Goal: Check status: Check status

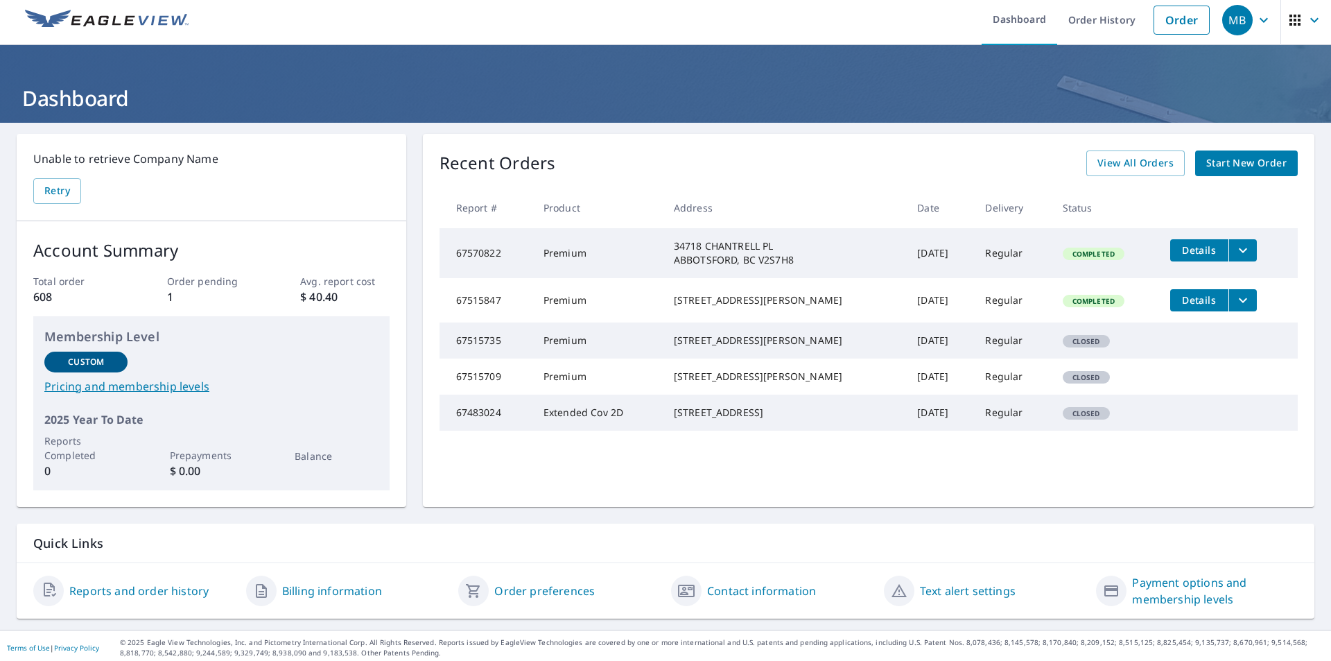
scroll to position [10, 0]
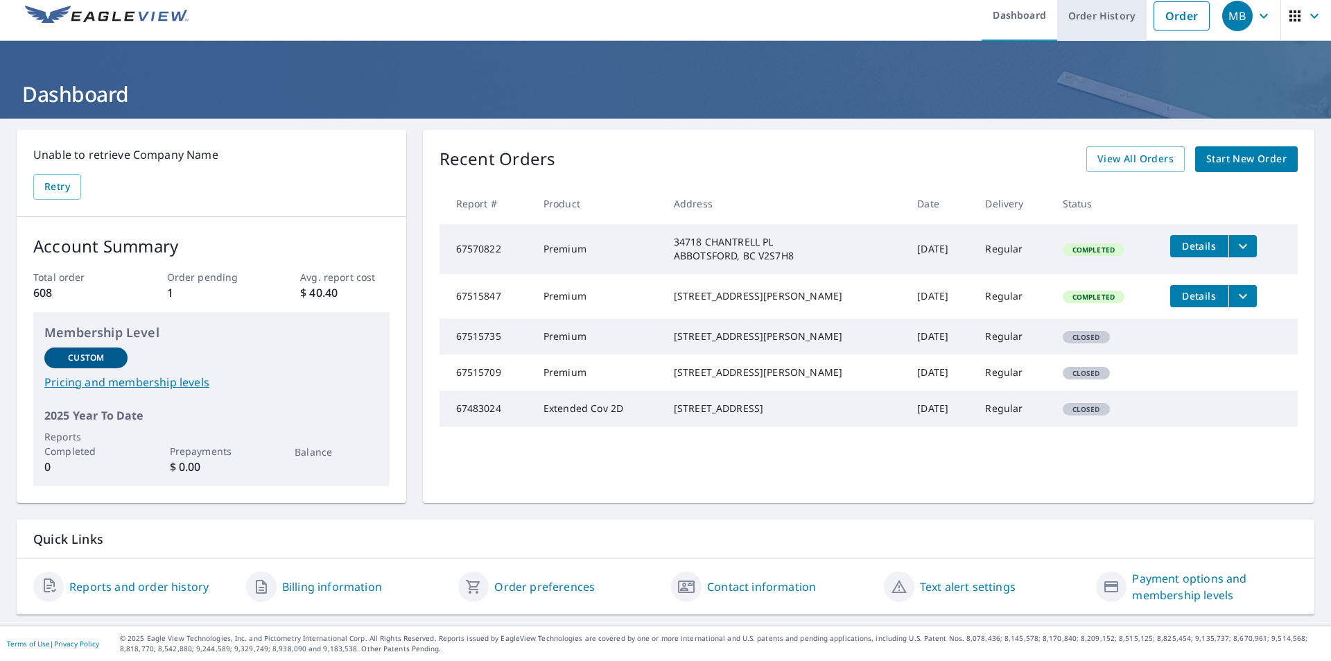
click at [1087, 17] on link "Order History" at bounding box center [1101, 15] width 89 height 51
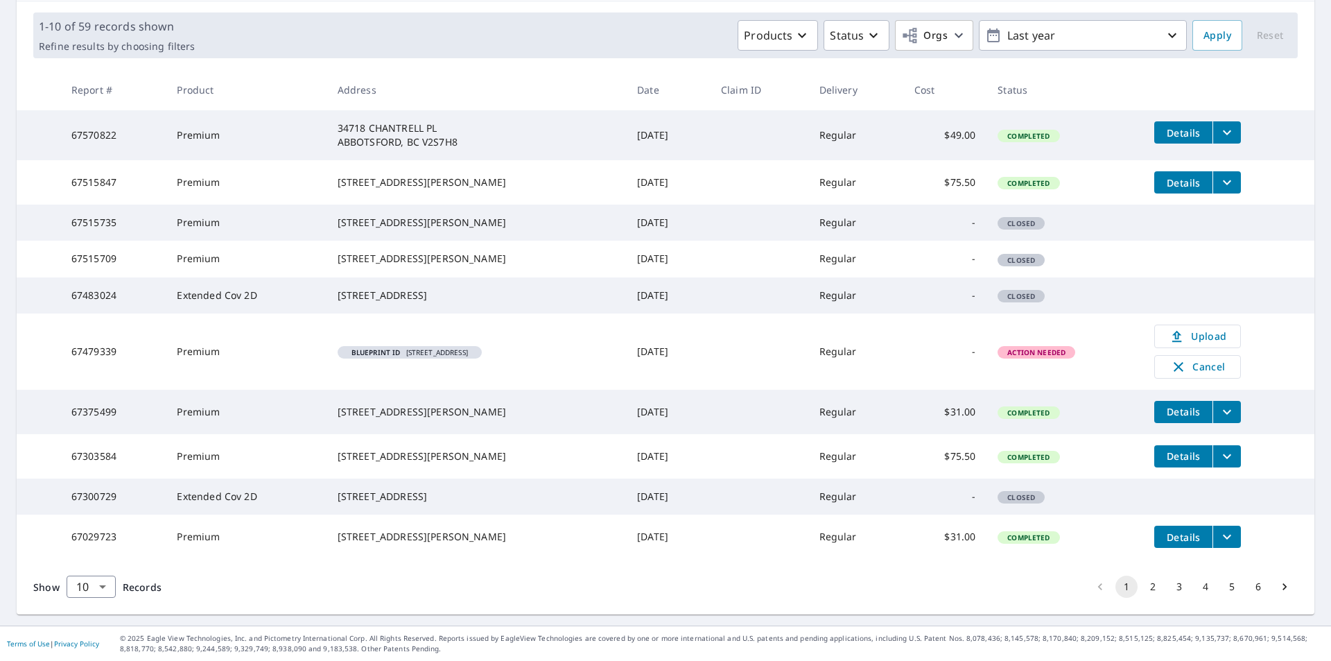
scroll to position [274, 0]
click at [1142, 587] on button "2" at bounding box center [1153, 586] width 22 height 22
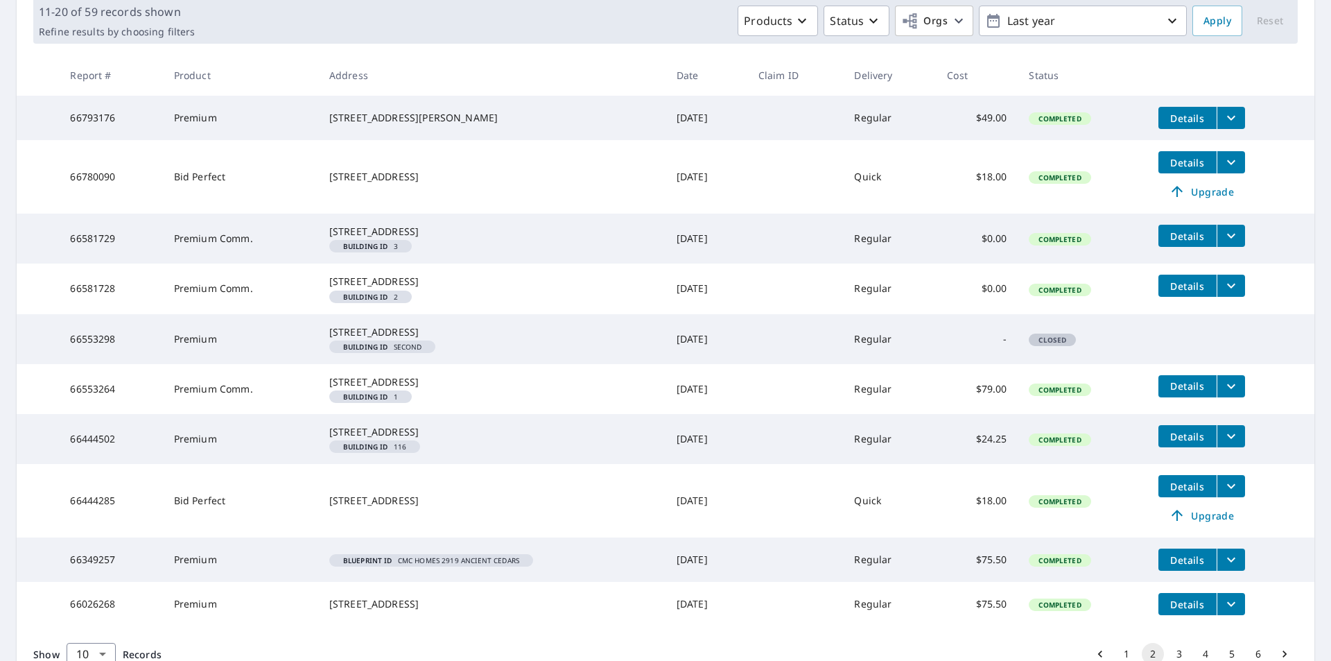
scroll to position [231, 0]
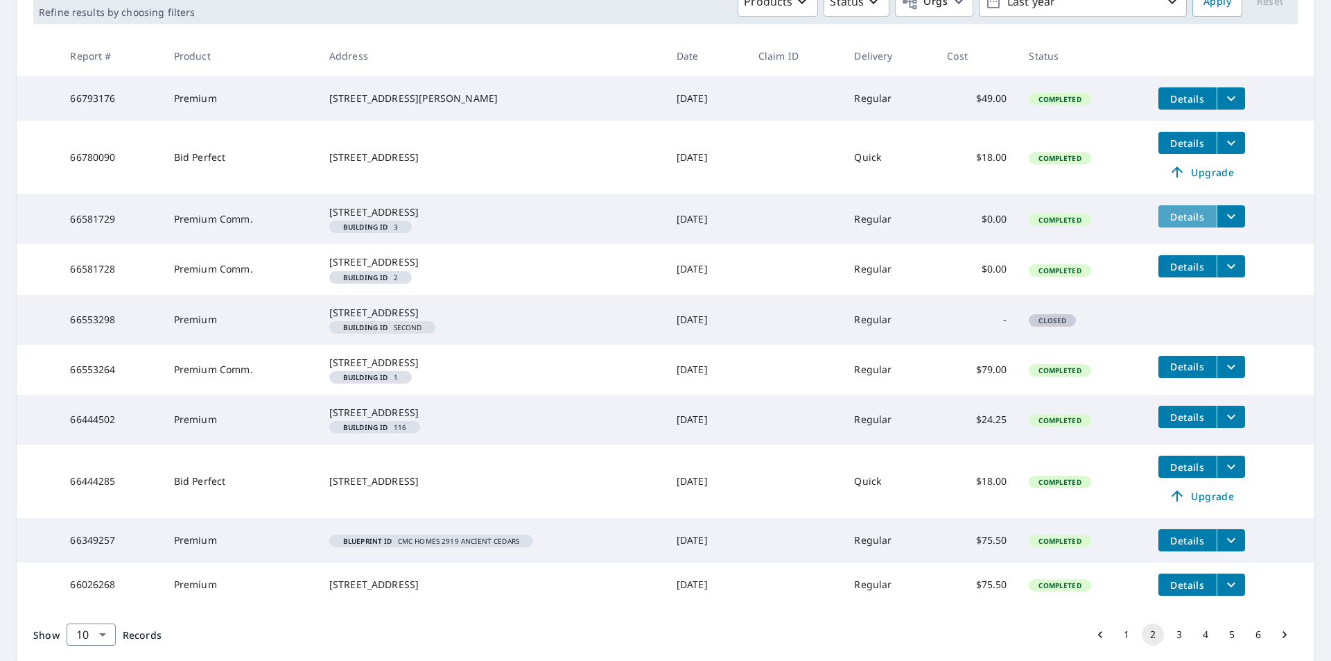
click at [1178, 219] on span "Details" at bounding box center [1188, 216] width 42 height 13
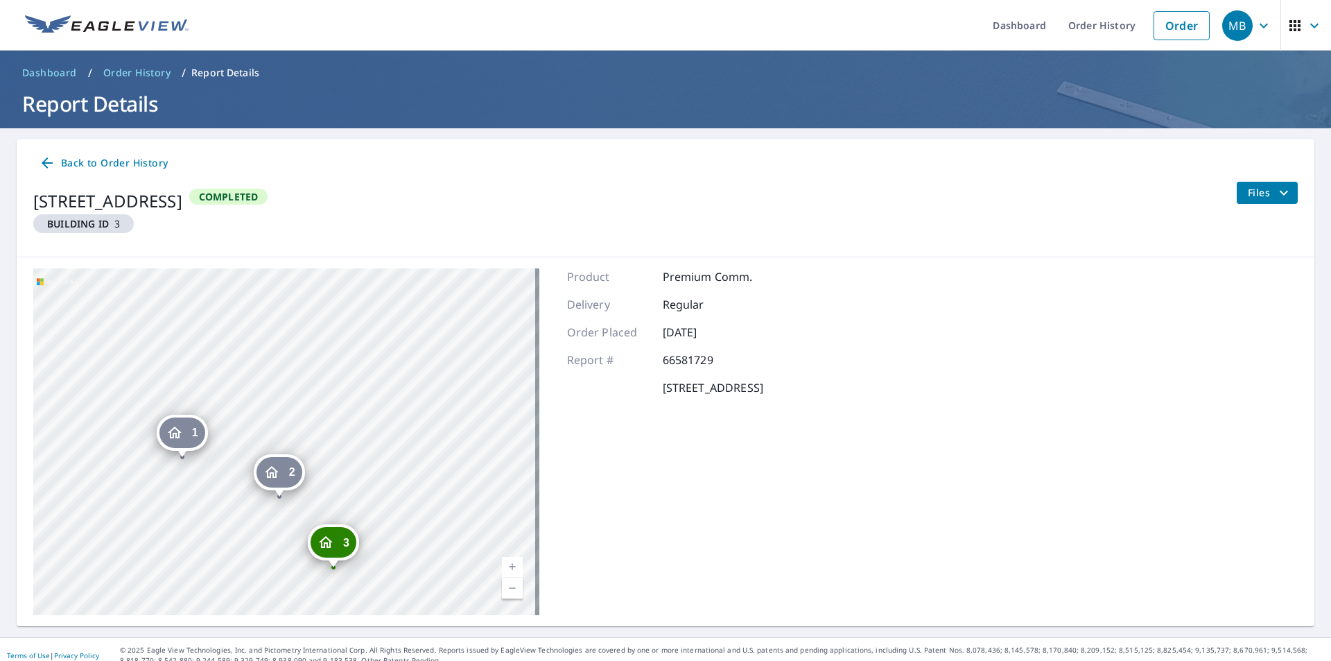
click at [125, 166] on span "Back to Order History" at bounding box center [103, 163] width 129 height 17
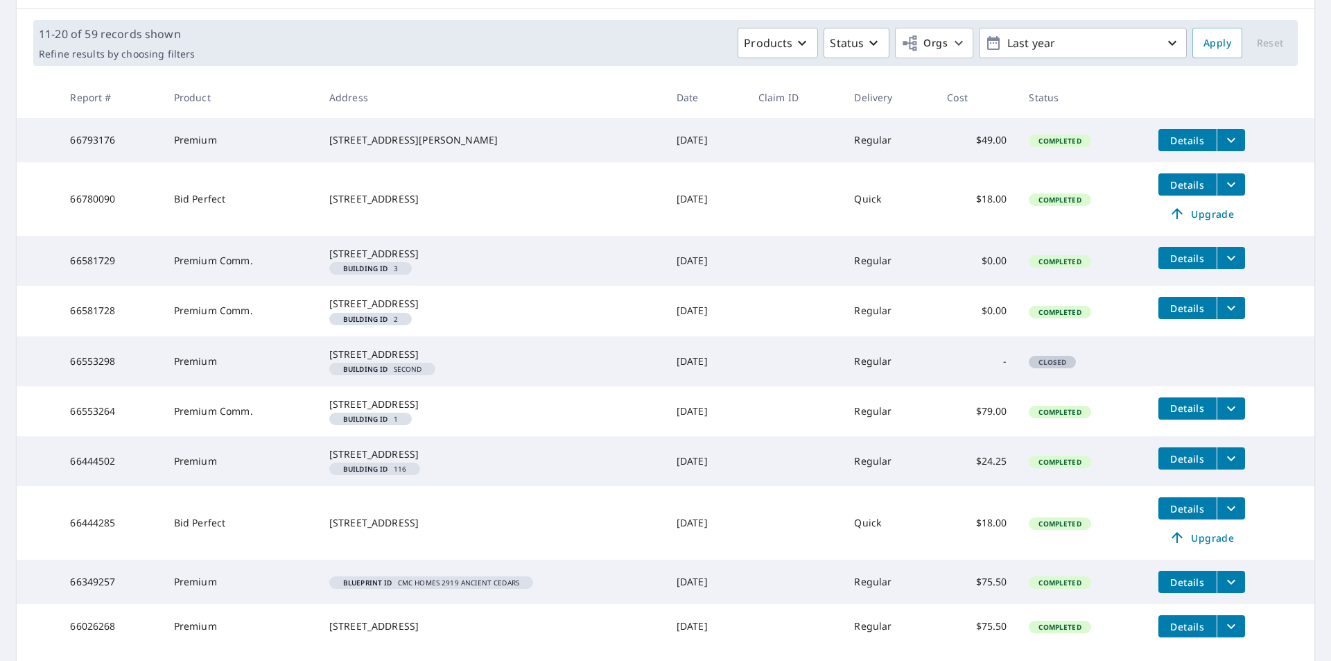
scroll to position [231, 0]
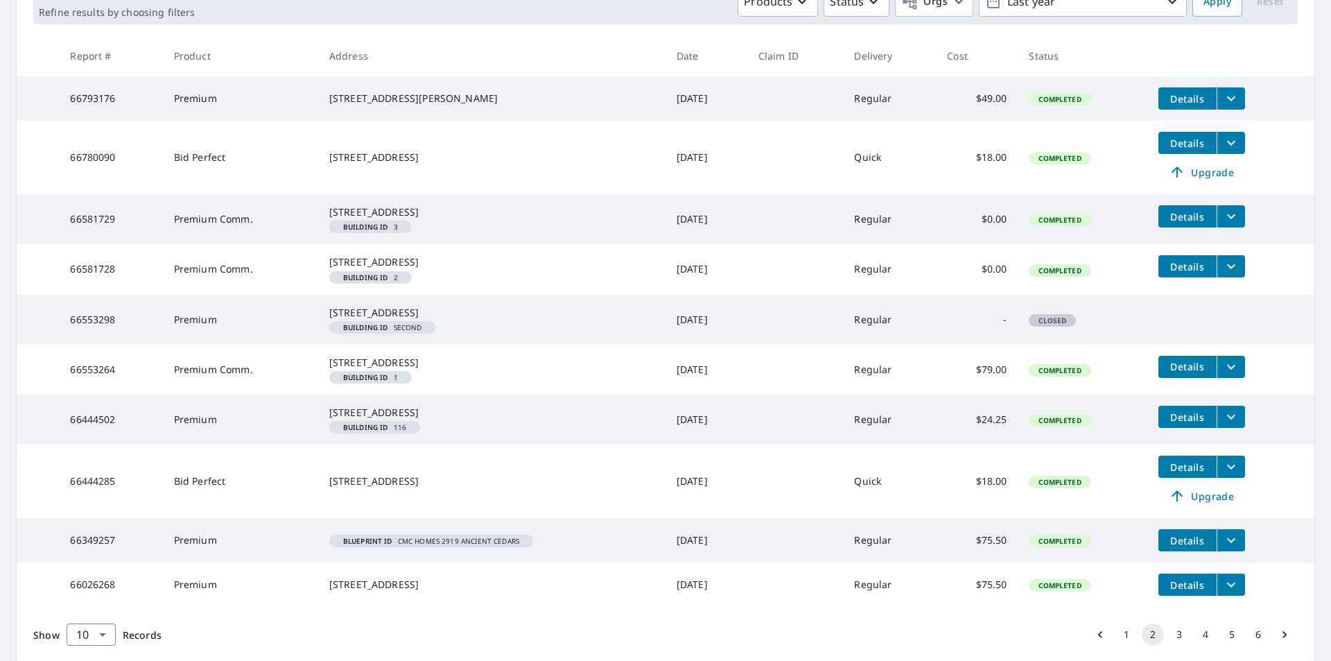
click at [1182, 424] on span "Details" at bounding box center [1188, 416] width 42 height 13
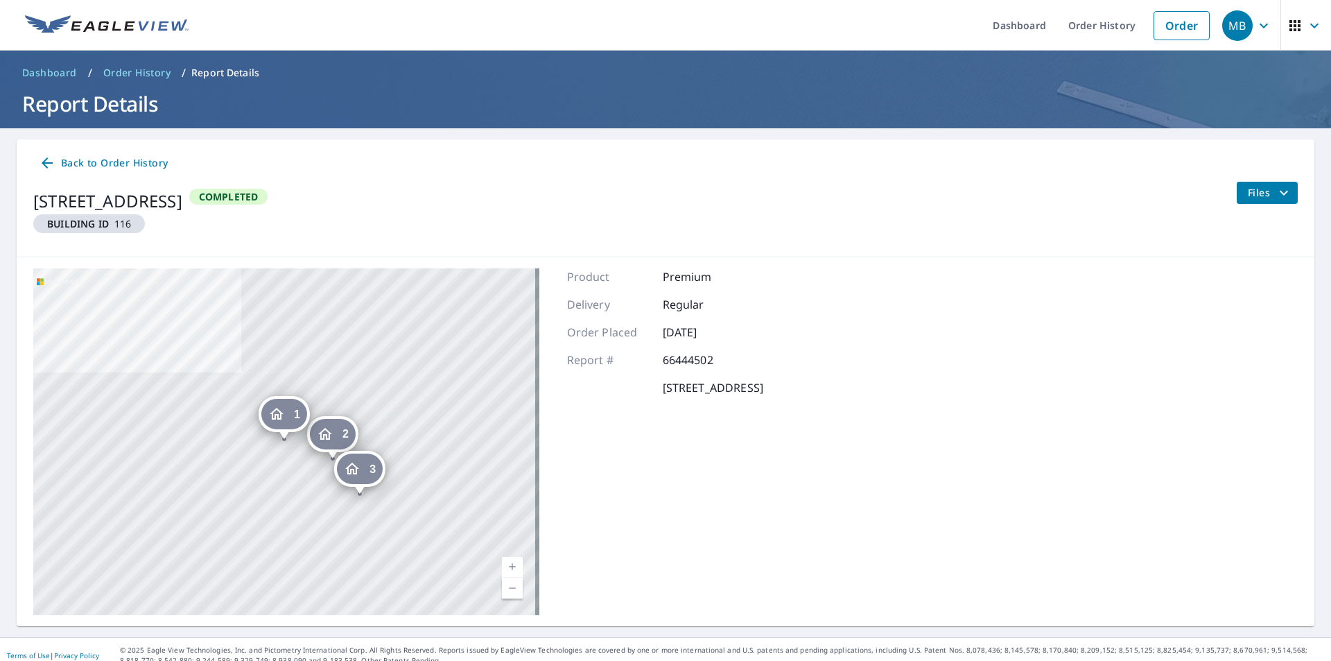
click at [1276, 190] on icon "filesDropdownBtn-66444502" at bounding box center [1284, 192] width 17 height 17
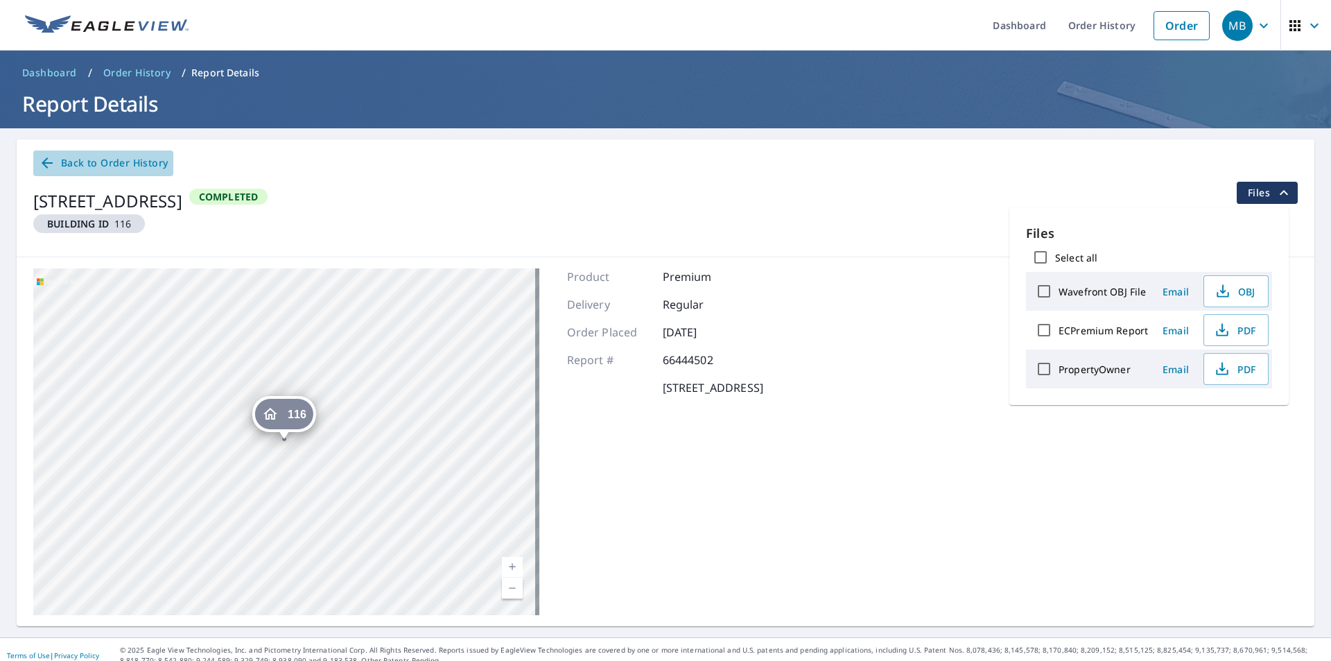
click at [46, 161] on icon at bounding box center [47, 163] width 17 height 17
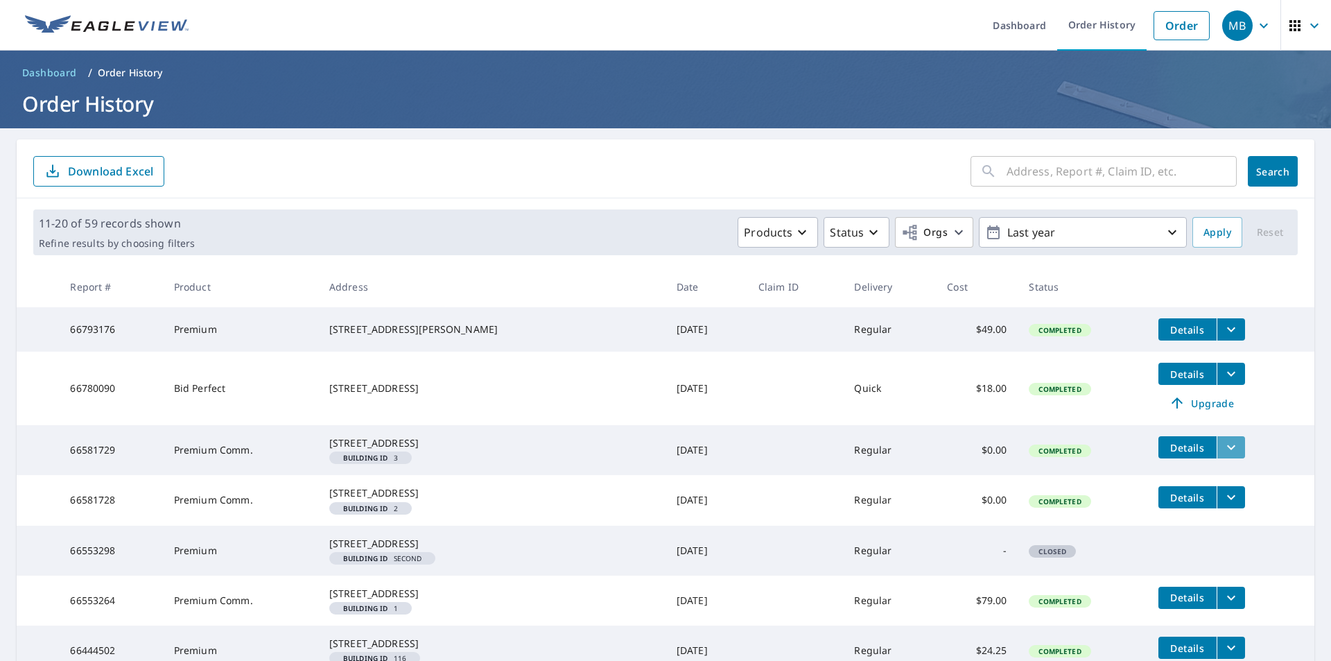
click at [1223, 449] on icon "filesDropdownBtn-66581729" at bounding box center [1231, 447] width 17 height 17
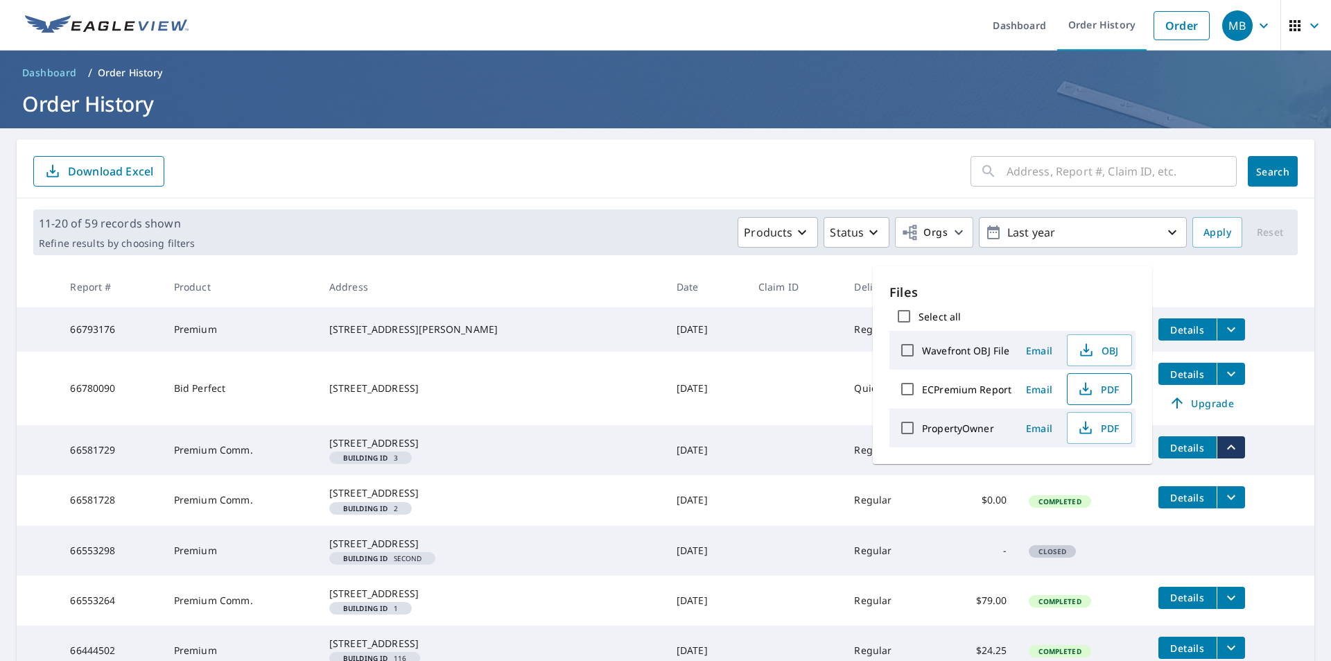
click at [1090, 389] on icon "button" at bounding box center [1085, 389] width 17 height 17
click at [781, 423] on td at bounding box center [795, 388] width 96 height 73
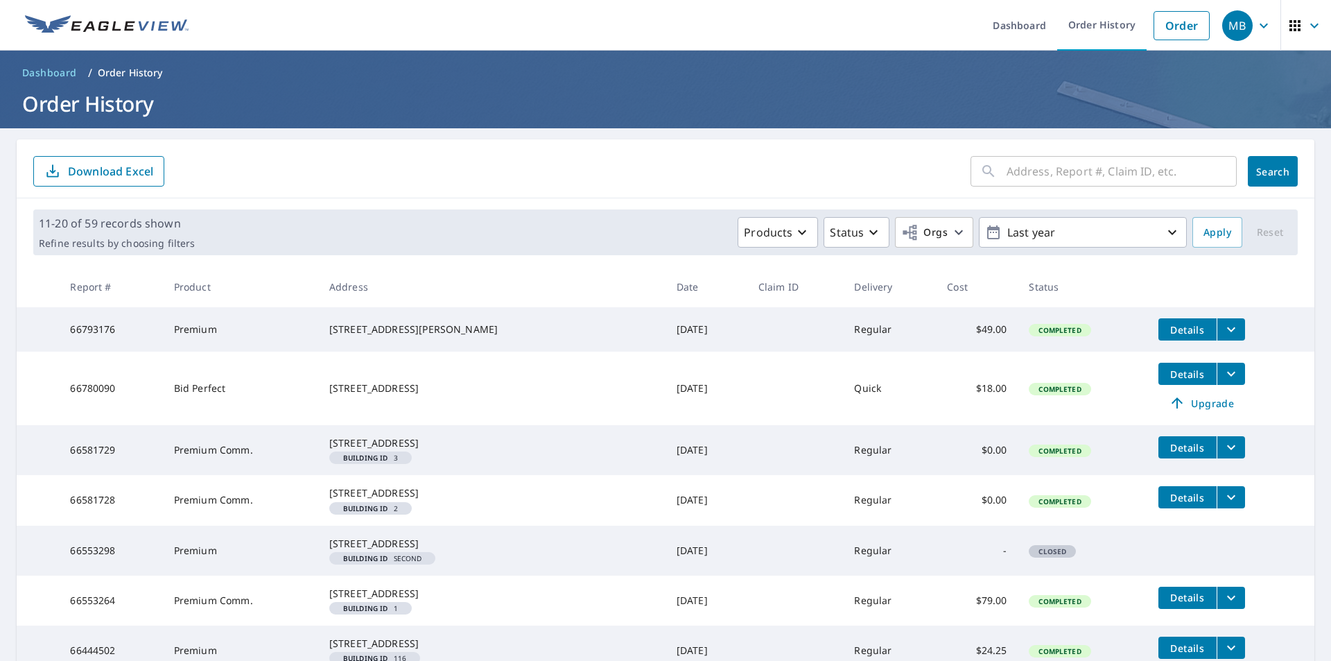
click at [1227, 500] on icon "filesDropdownBtn-66581728" at bounding box center [1231, 497] width 8 height 5
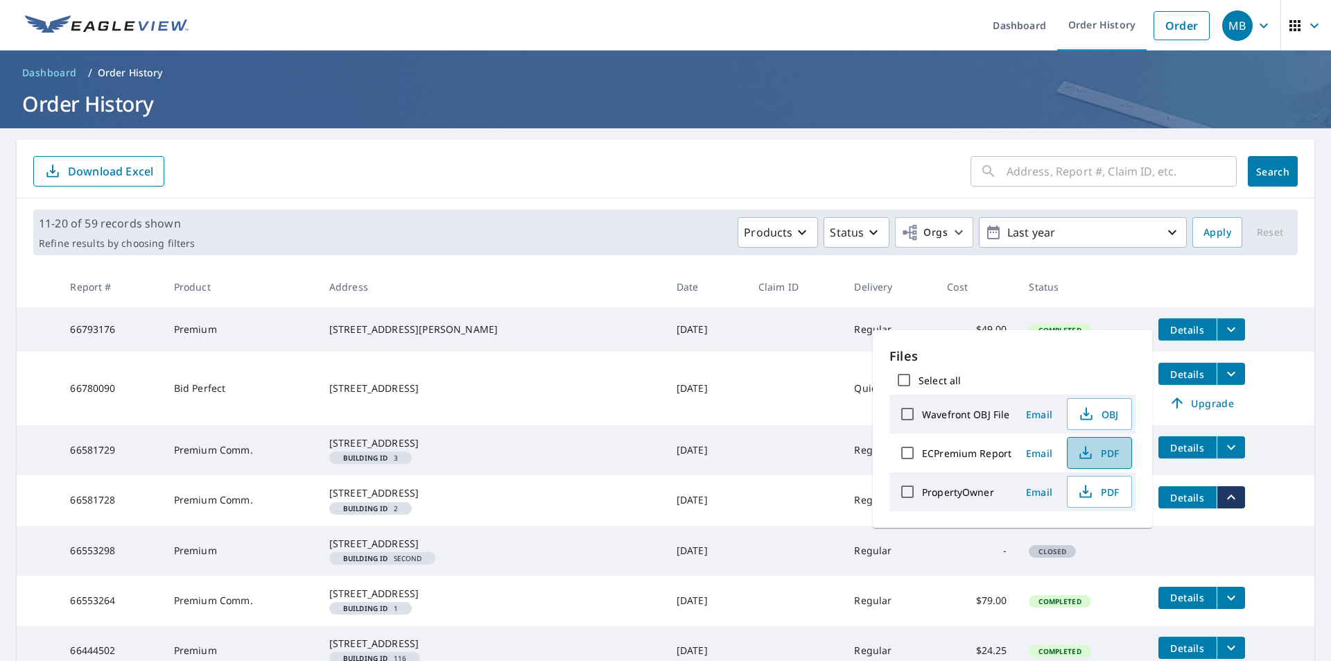
click at [1085, 451] on icon "button" at bounding box center [1085, 452] width 17 height 17
click at [940, 560] on td "-" at bounding box center [977, 551] width 82 height 50
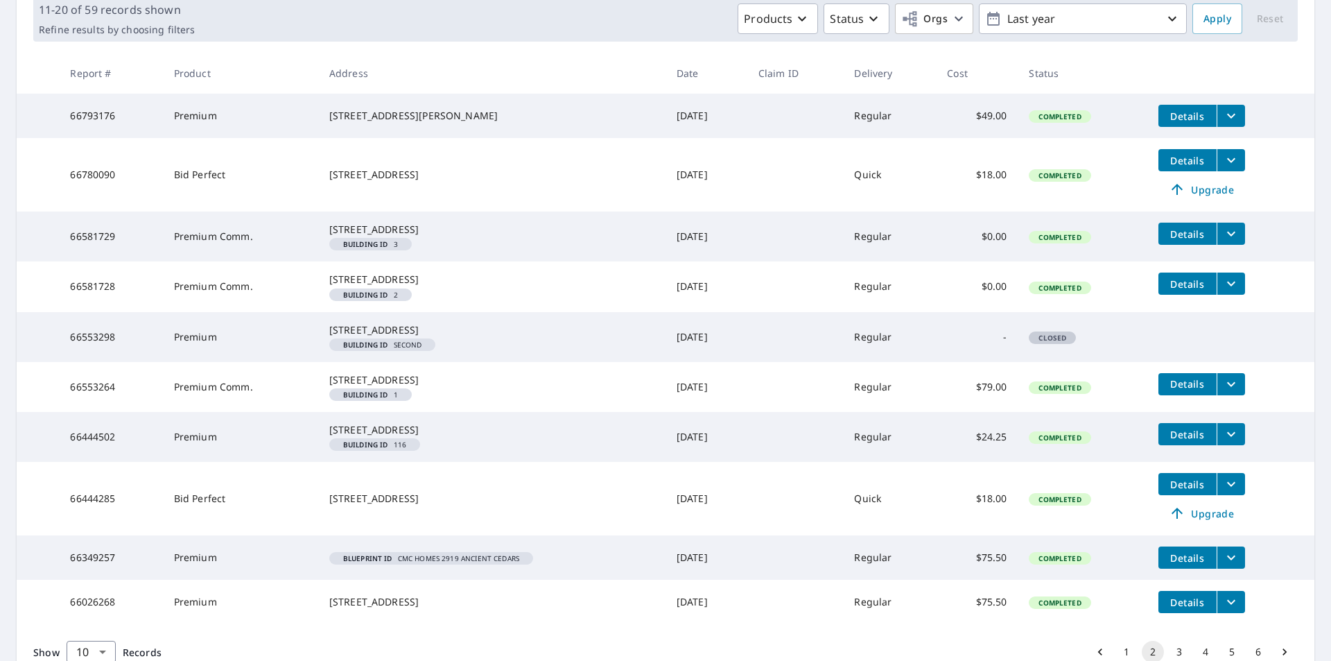
scroll to position [231, 0]
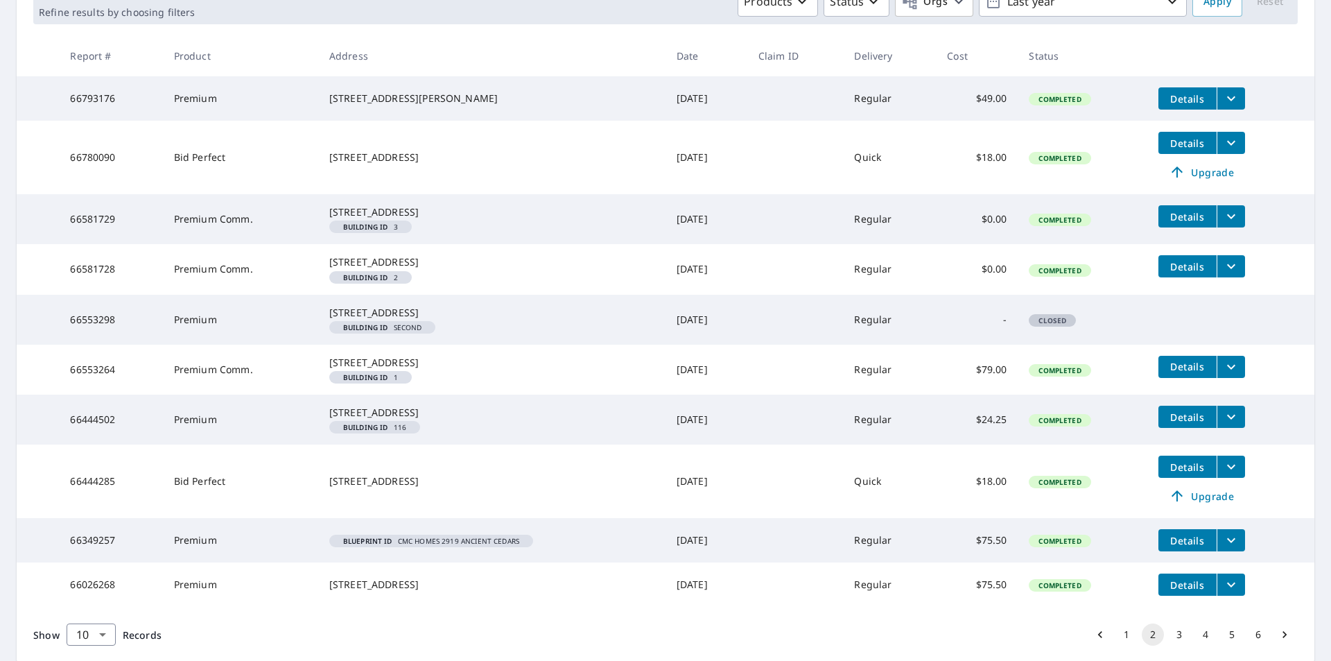
click at [1226, 375] on icon "filesDropdownBtn-66553264" at bounding box center [1231, 366] width 17 height 17
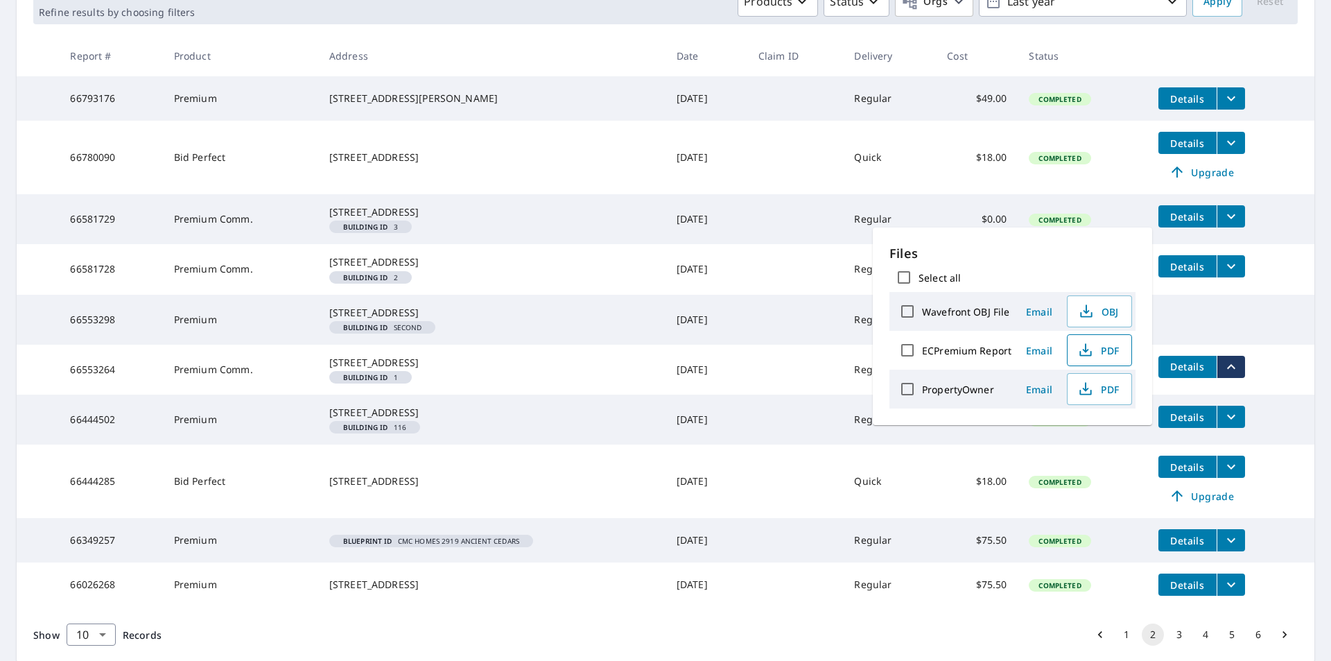
click at [1086, 351] on icon "button" at bounding box center [1085, 347] width 6 height 9
click at [1098, 193] on td "Completed" at bounding box center [1082, 157] width 129 height 73
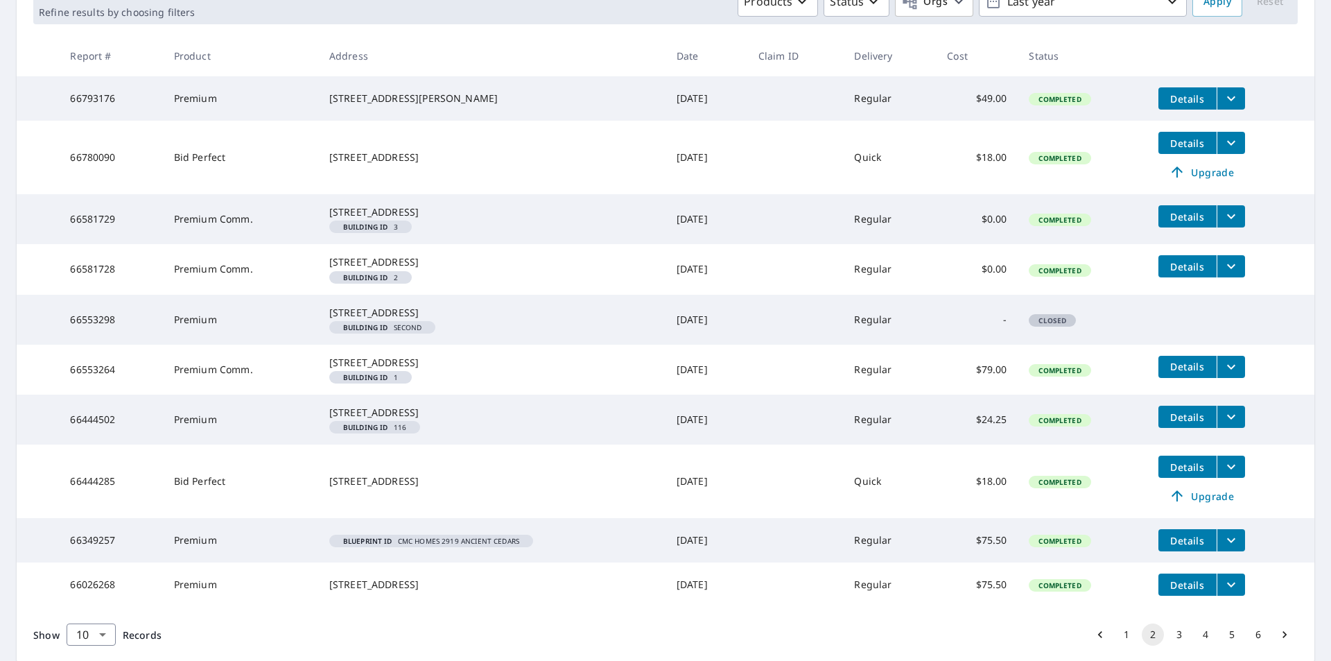
click at [1201, 222] on span "Details" at bounding box center [1188, 216] width 42 height 13
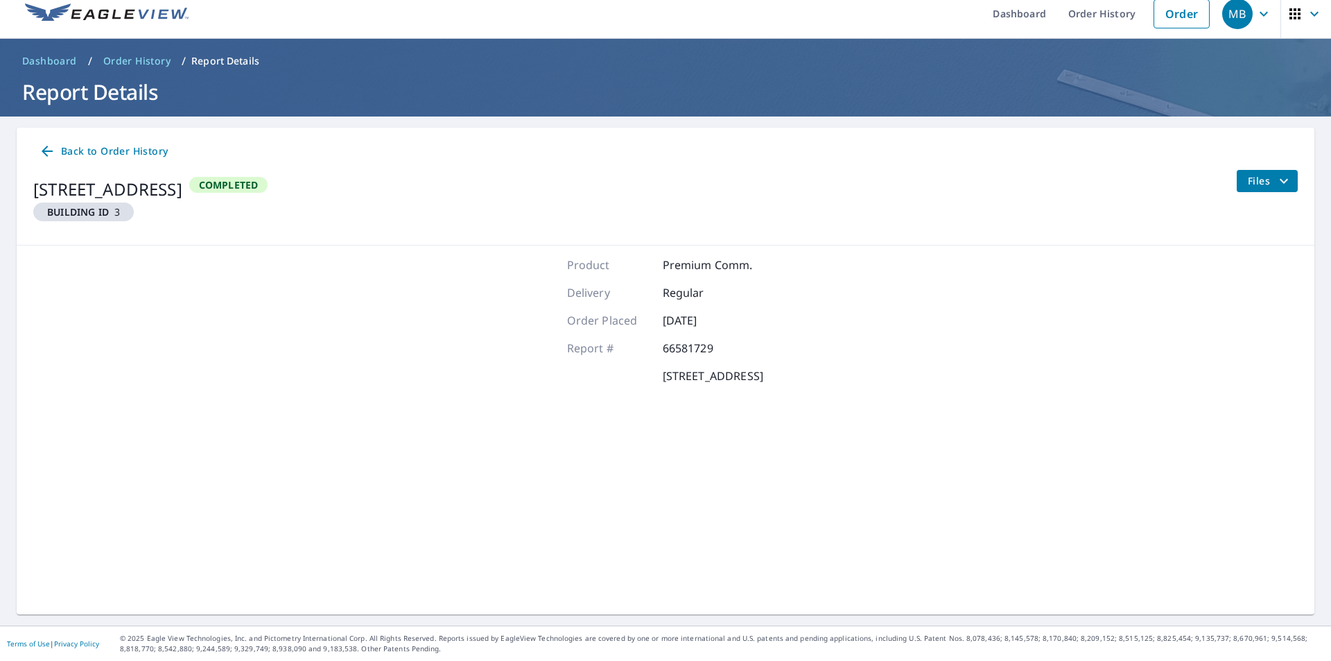
scroll to position [12, 0]
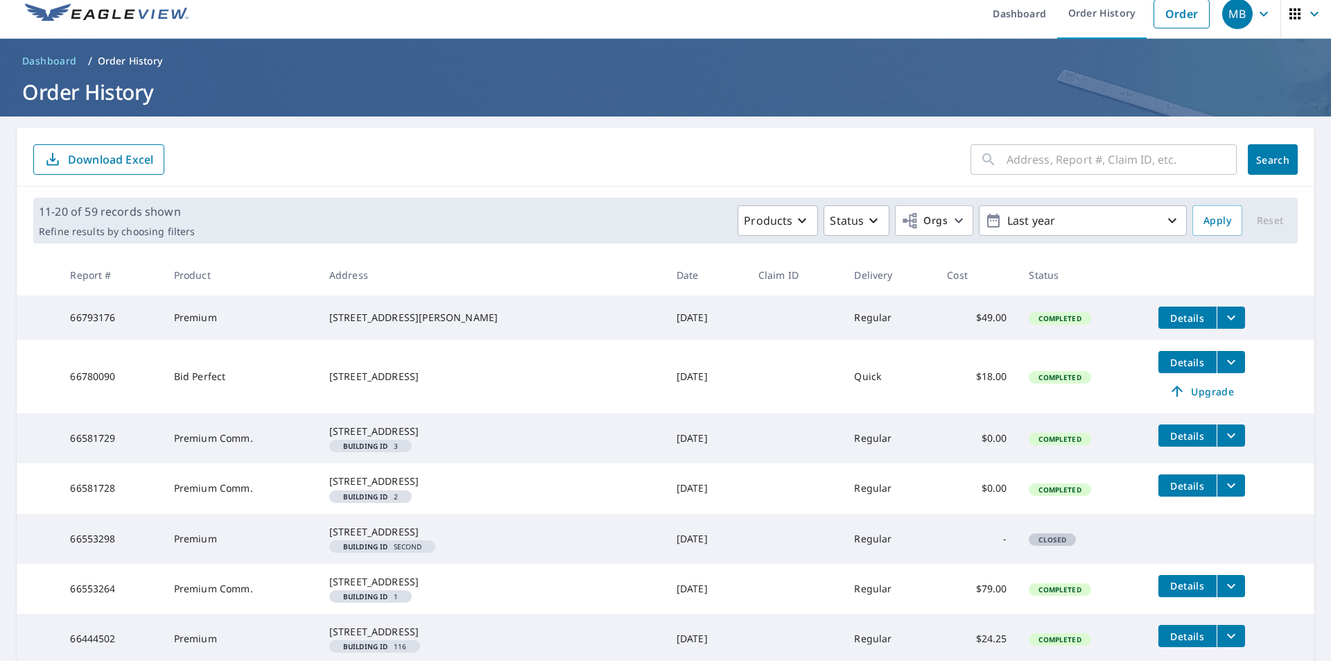
click at [1189, 440] on span "Details" at bounding box center [1188, 435] width 42 height 13
